Goal: Communication & Community: Answer question/provide support

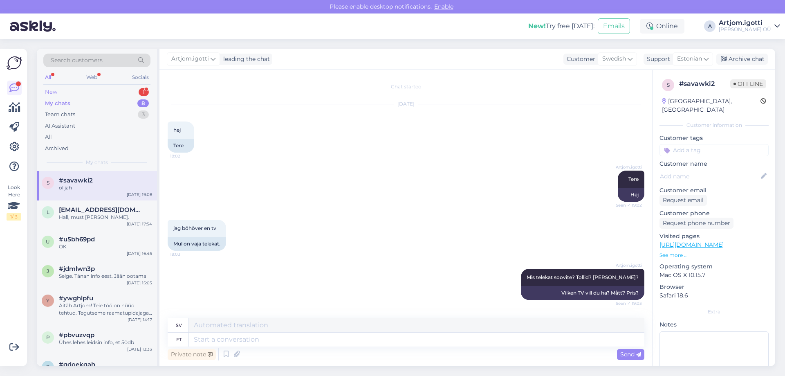
scroll to position [307, 0]
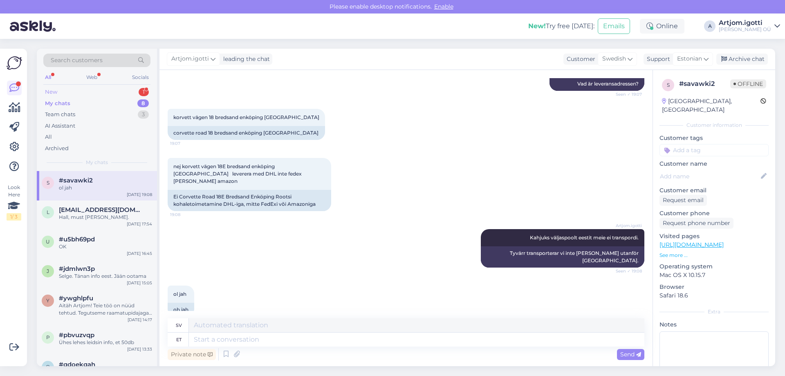
click at [114, 92] on div "New 1" at bounding box center [96, 91] width 107 height 11
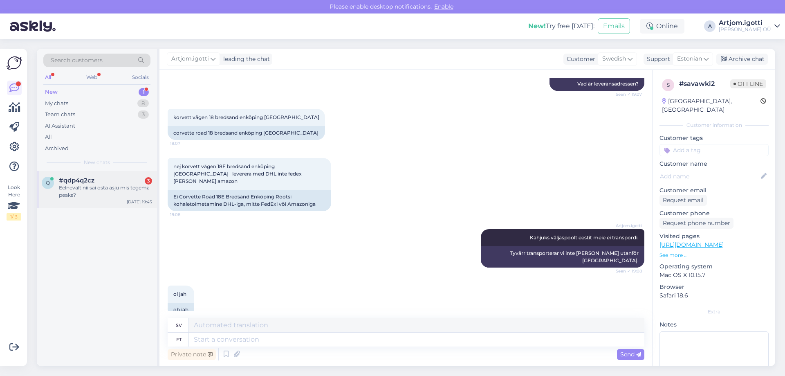
click at [116, 174] on div "q #qdp4q2cz 3 Eelnevalt nii sai osta asju mis tegema peaks? [DATE] 19:45" at bounding box center [97, 189] width 120 height 37
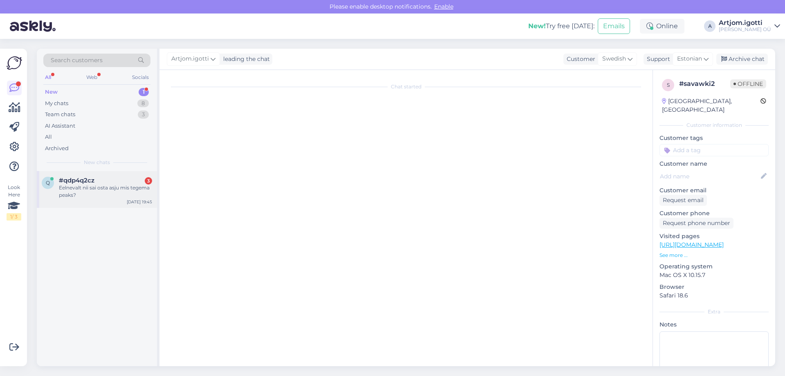
scroll to position [0, 0]
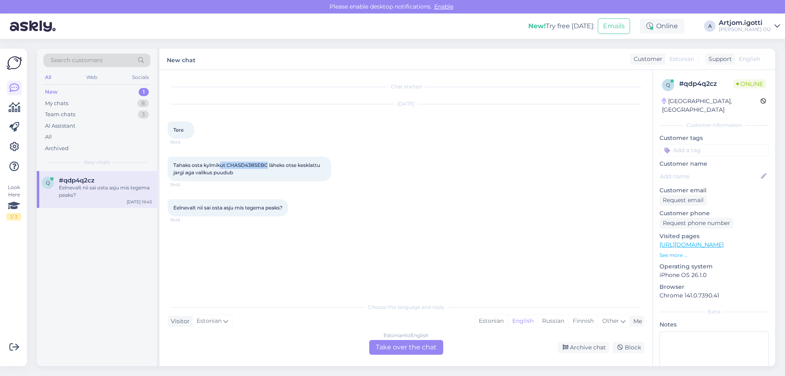
drag, startPoint x: 266, startPoint y: 166, endPoint x: 222, endPoint y: 166, distance: 44.5
click at [222, 166] on span "Tahaks osta kylmikut CHASD4385EBC läheks otse kesklattu jargi aga valikus puudub" at bounding box center [247, 168] width 148 height 13
click at [495, 325] on div "Estonian" at bounding box center [490, 321] width 33 height 12
click at [433, 348] on div "Estonian to Estonian Take over the chat" at bounding box center [406, 347] width 74 height 15
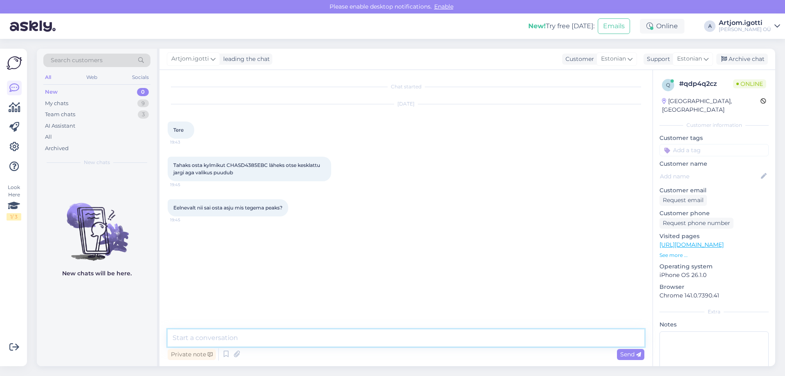
click at [321, 334] on textarea at bounding box center [406, 337] width 477 height 17
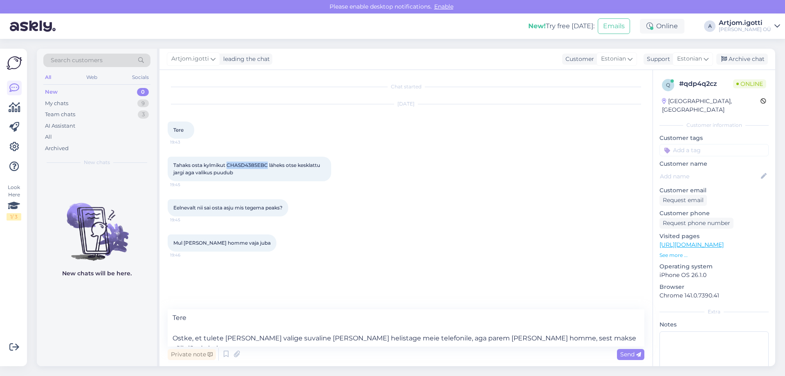
drag, startPoint x: 228, startPoint y: 166, endPoint x: 268, endPoint y: 164, distance: 39.3
click at [268, 164] on span "Tahaks osta kylmikut CHASD4385EBC läheks otse kesklattu jargi aga valikus puudub" at bounding box center [247, 168] width 148 height 13
copy span "CHASD4385EBC"
drag, startPoint x: 563, startPoint y: 341, endPoint x: 627, endPoint y: 341, distance: 64.6
click at [626, 341] on textarea "Tere Ostke, et tulete [PERSON_NAME] valige suvaline [PERSON_NAME] helistage mei…" at bounding box center [406, 327] width 477 height 37
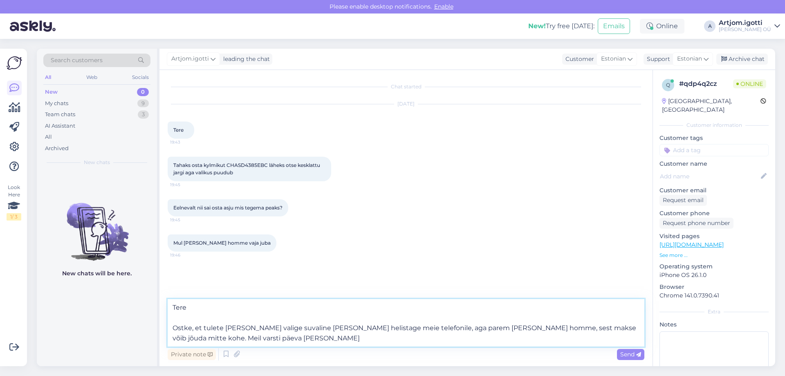
type textarea "Tere Ostke, et tulete [PERSON_NAME] valige suvaline [PERSON_NAME] helistage mei…"
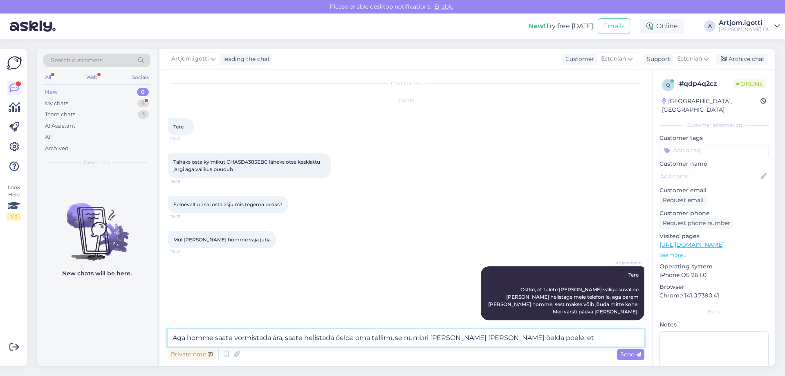
scroll to position [46, 0]
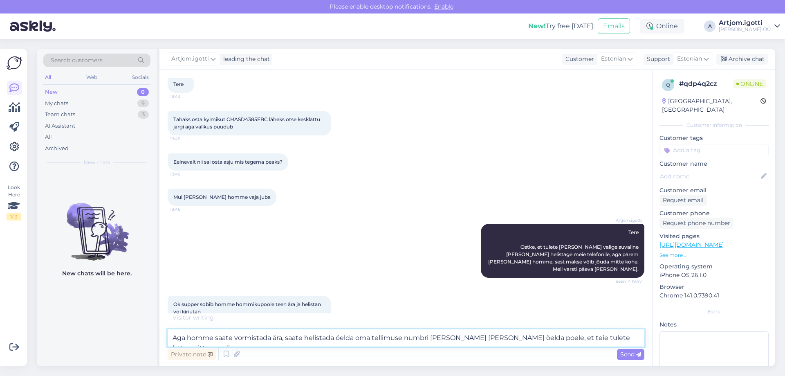
type textarea "Aga homme saate vormistada ära, saate helistada öelda oma tellimuse numbri [PER…"
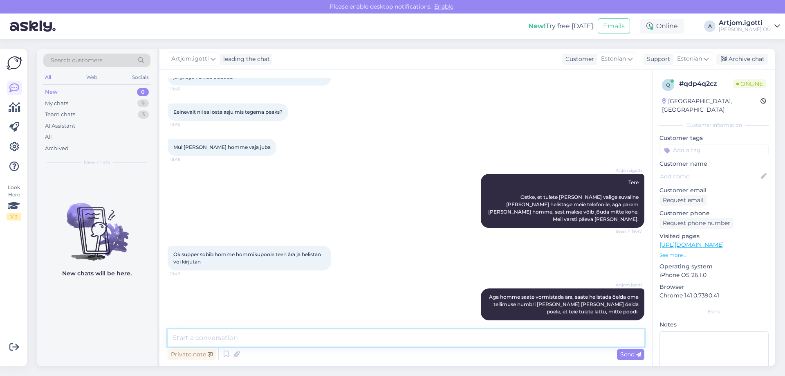
scroll to position [131, 0]
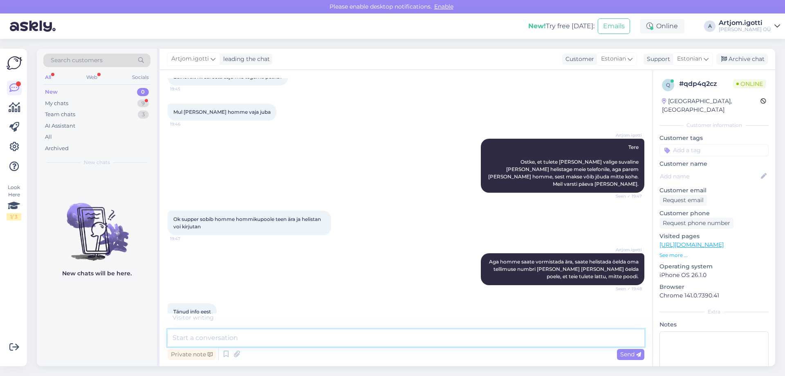
click at [270, 344] on textarea at bounding box center [406, 337] width 477 height 17
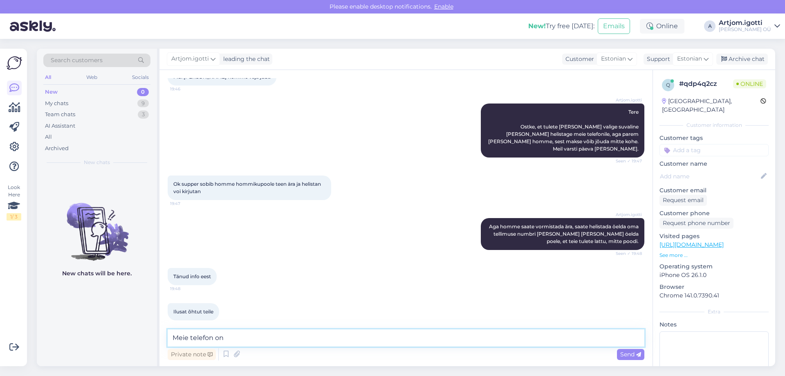
paste textarea "[PHONE_NUMBER]"
type textarea "Meie telefon on [PHONE_NUMBER]"
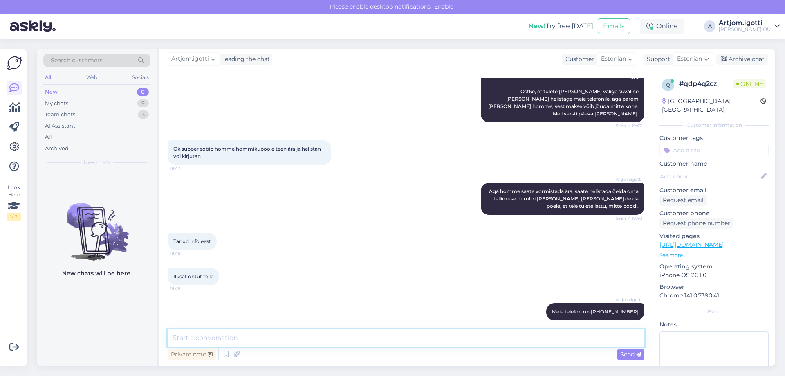
click at [286, 335] on textarea at bounding box center [406, 337] width 477 height 17
type textarea "Teile ka ilusat õhtud."
